Goal: Check status: Check status

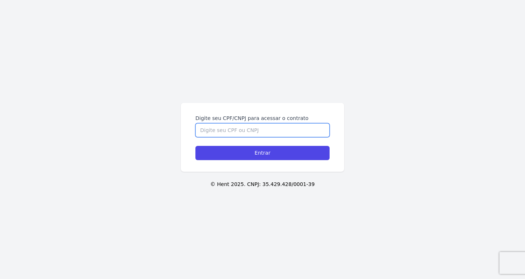
click at [210, 130] on input "Digite seu CPF/CNPJ para acessar o contrato" at bounding box center [262, 130] width 134 height 14
paste input "071.780.075-08"
click at [230, 133] on input "071.780.075-08" at bounding box center [262, 130] width 134 height 14
click at [219, 130] on input "071.780.07508" at bounding box center [262, 130] width 134 height 14
click at [209, 131] on input "071.78007508" at bounding box center [262, 130] width 134 height 14
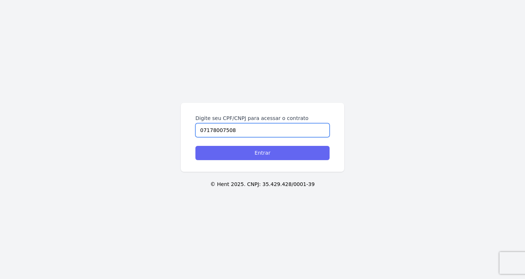
type input "07178007508"
click at [219, 150] on input "Entrar" at bounding box center [262, 153] width 134 height 14
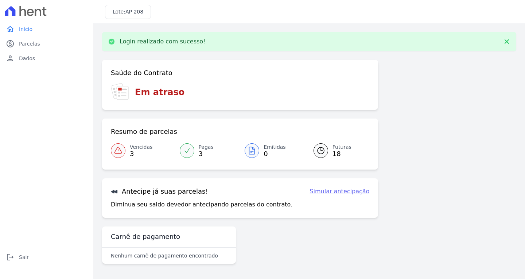
click at [125, 147] on div at bounding box center [118, 150] width 15 height 15
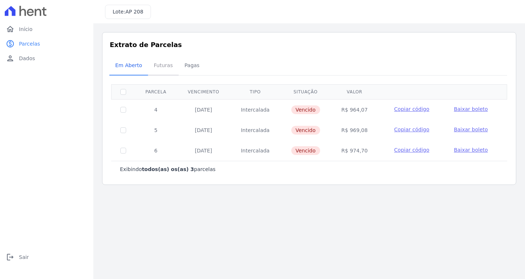
click at [158, 63] on span "Futuras" at bounding box center [163, 65] width 28 height 15
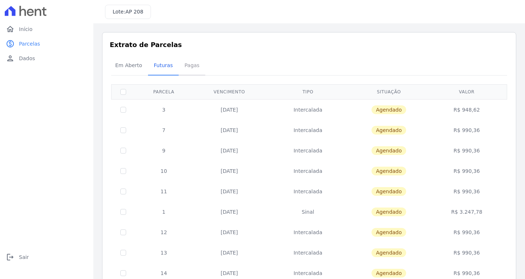
click at [180, 66] on span "Pagas" at bounding box center [192, 65] width 24 height 15
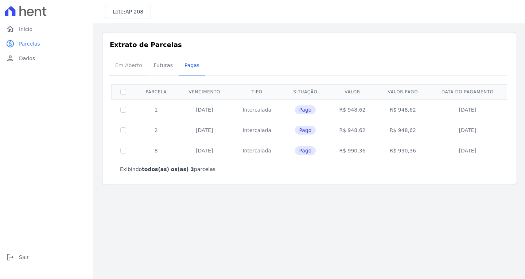
click at [132, 66] on span "Em Aberto" at bounding box center [129, 65] width 36 height 15
